Goal: Information Seeking & Learning: Find specific fact

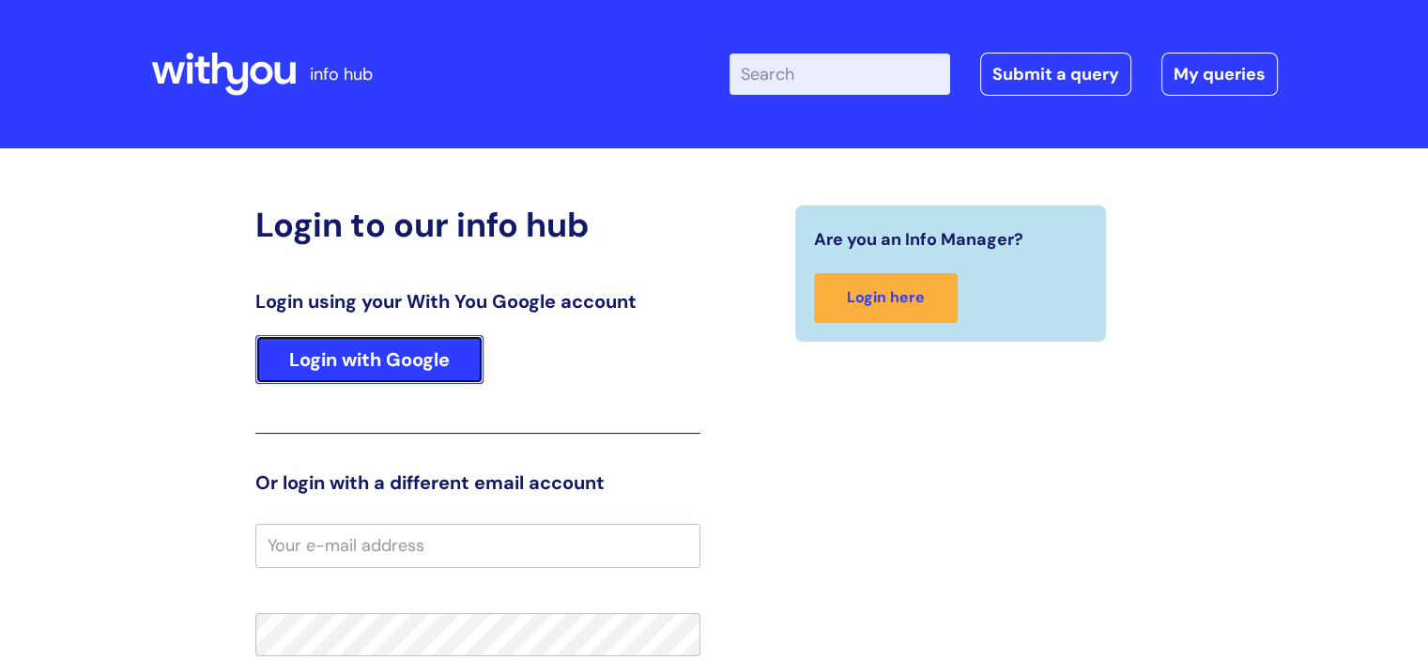
click at [402, 340] on link "Login with Google" at bounding box center [369, 359] width 228 height 49
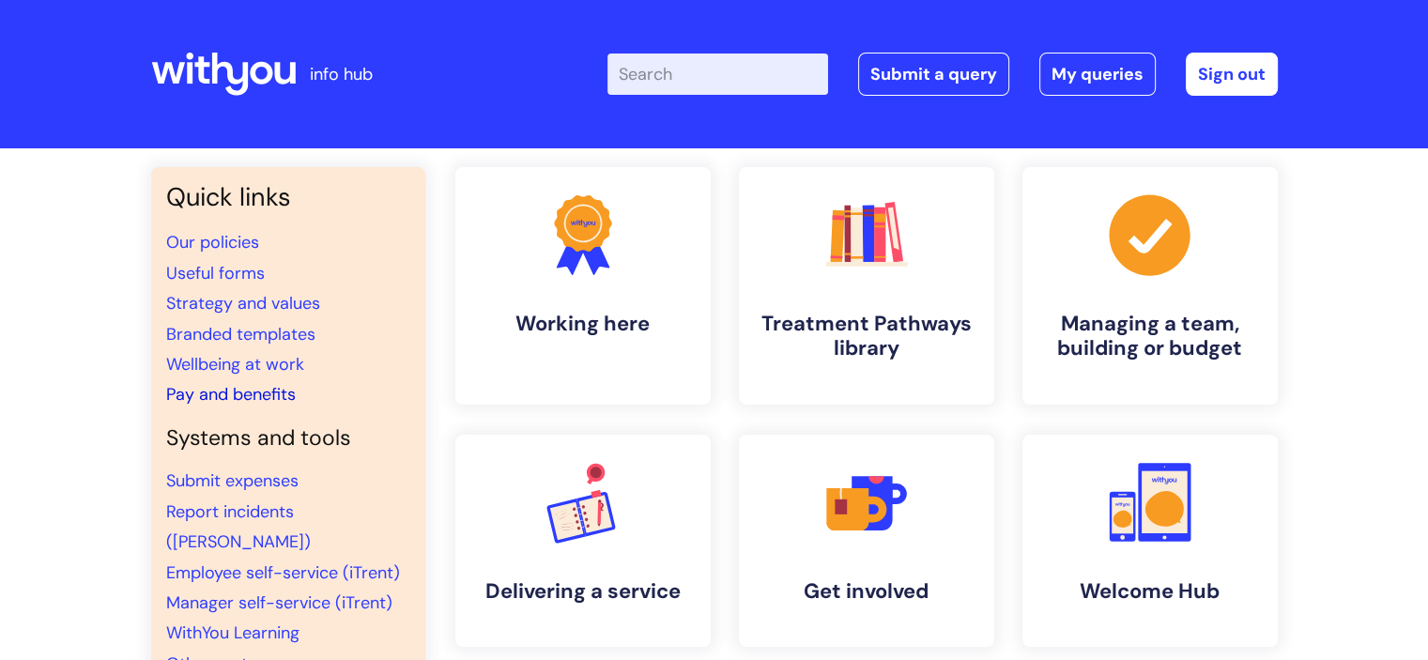
click at [244, 390] on link "Pay and benefits" at bounding box center [231, 394] width 130 height 23
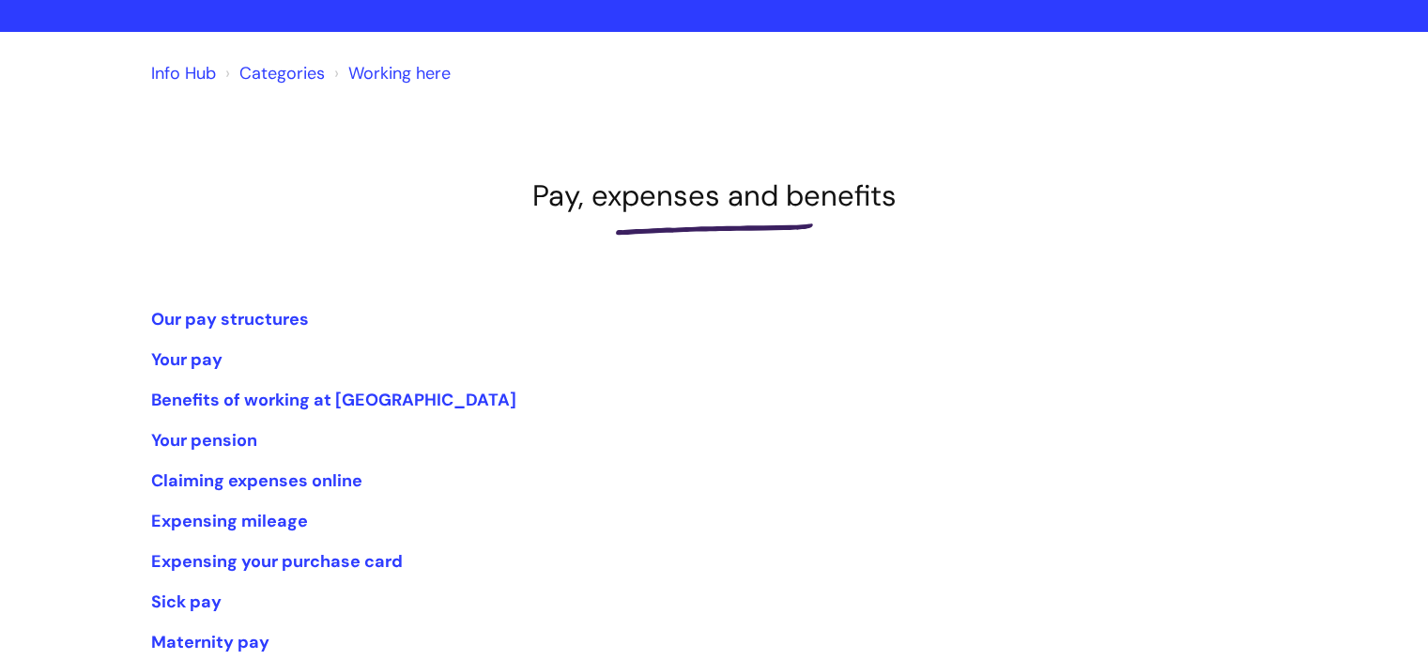
scroll to position [376, 0]
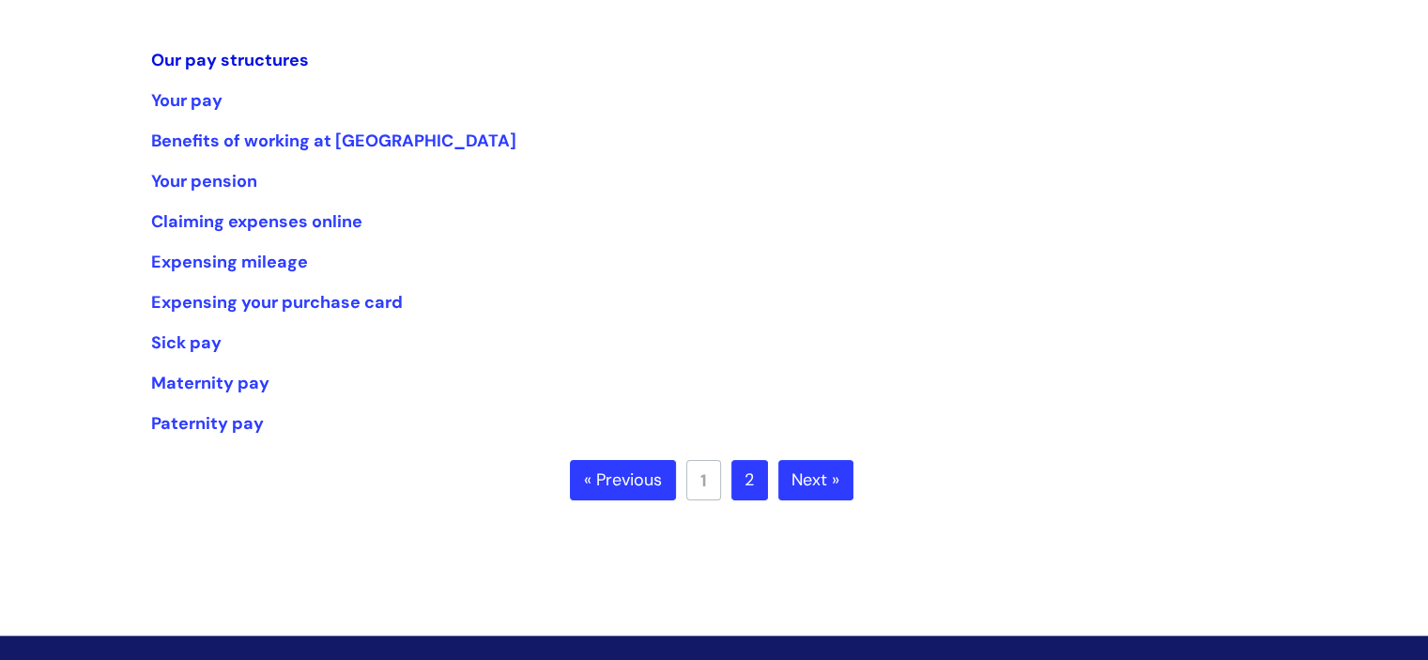
click at [231, 65] on link "Our pay structures" at bounding box center [230, 60] width 158 height 23
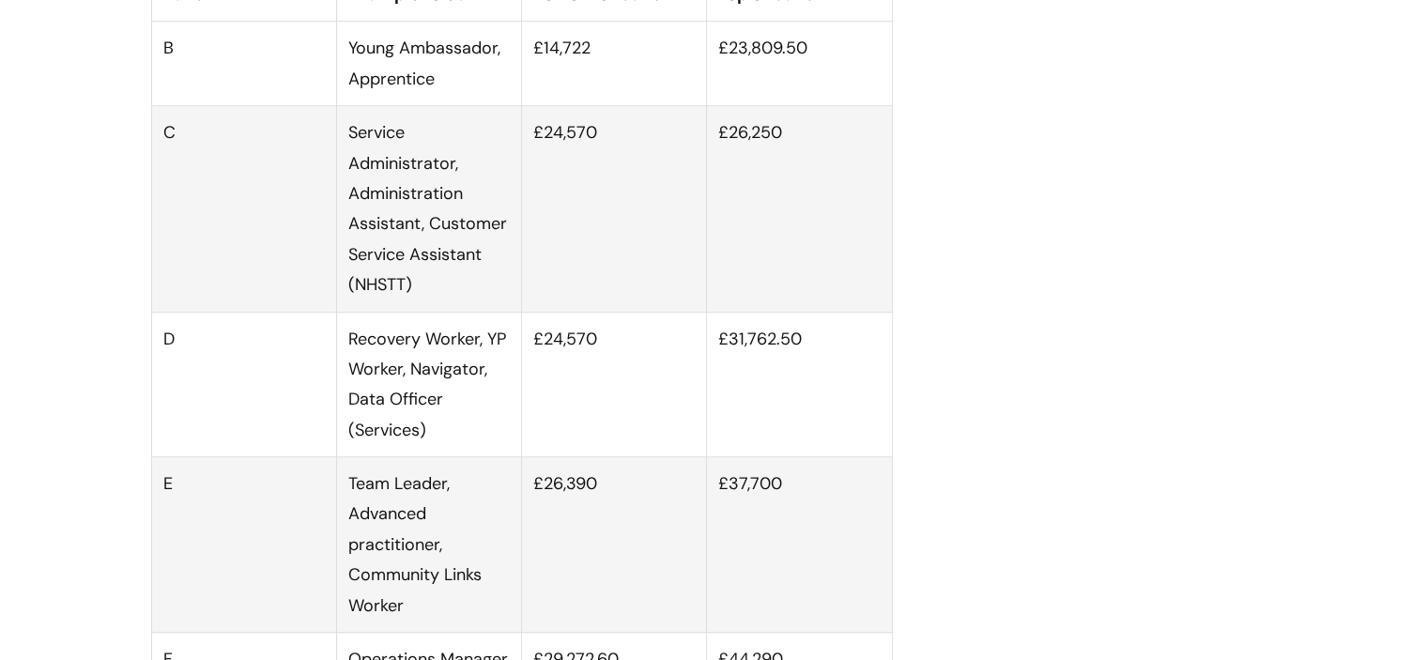
scroll to position [1220, 0]
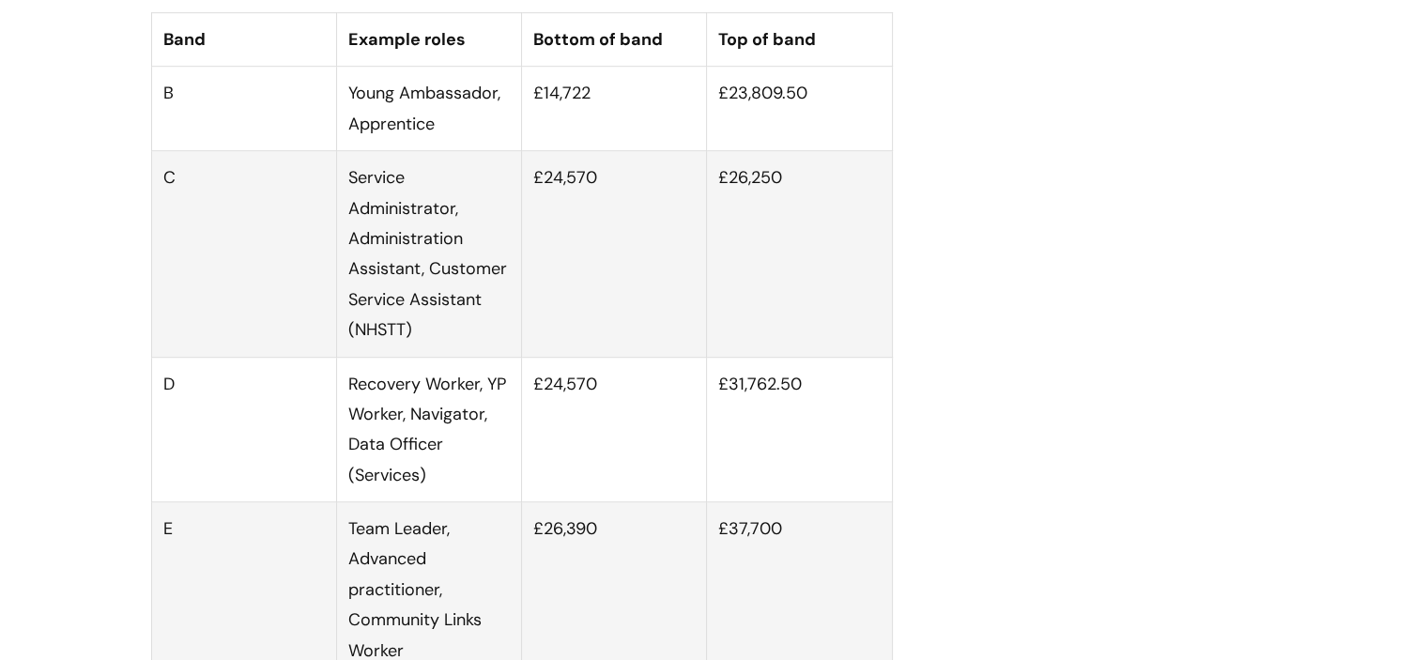
click at [721, 209] on td "£26,250" at bounding box center [799, 254] width 185 height 206
drag, startPoint x: 721, startPoint y: 209, endPoint x: 806, endPoint y: 205, distance: 85.6
click at [806, 205] on td "£26,250" at bounding box center [799, 254] width 185 height 206
drag, startPoint x: 1063, startPoint y: 479, endPoint x: 732, endPoint y: 187, distance: 440.9
click at [732, 187] on td "£26,250" at bounding box center [799, 254] width 185 height 206
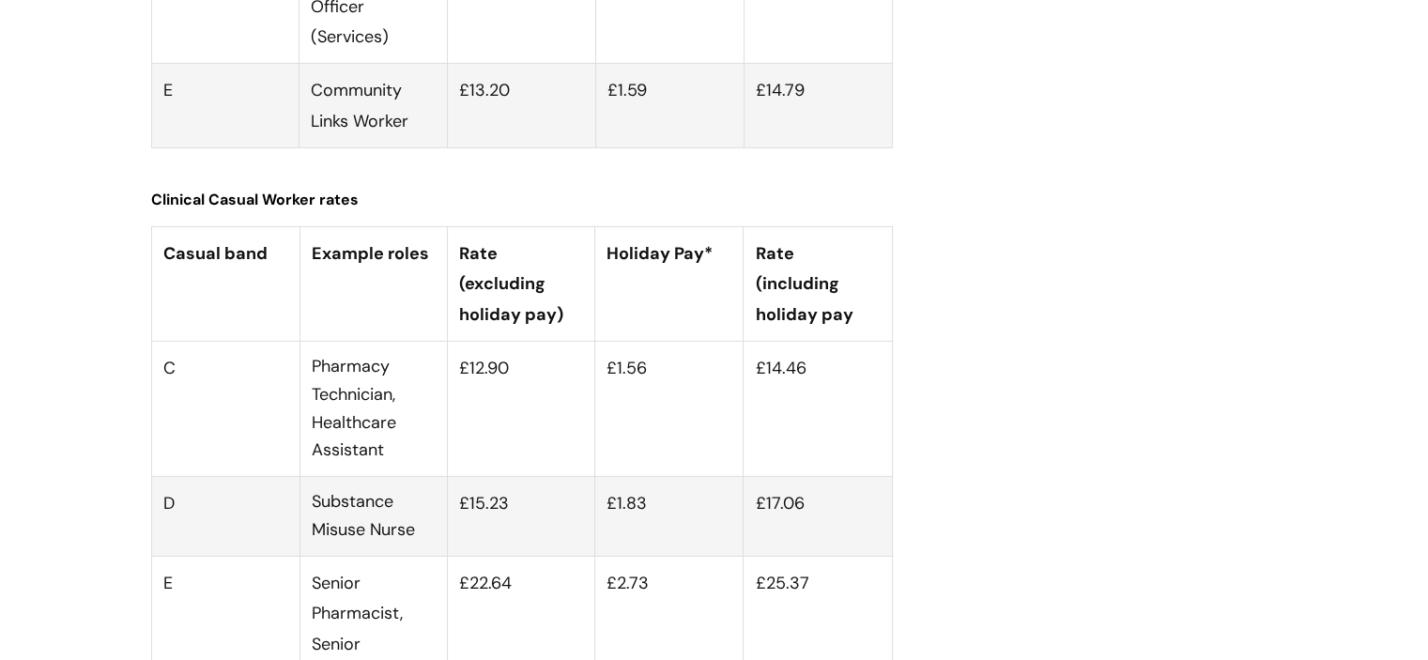
scroll to position [6102, 0]
